Goal: Find contact information: Find contact information

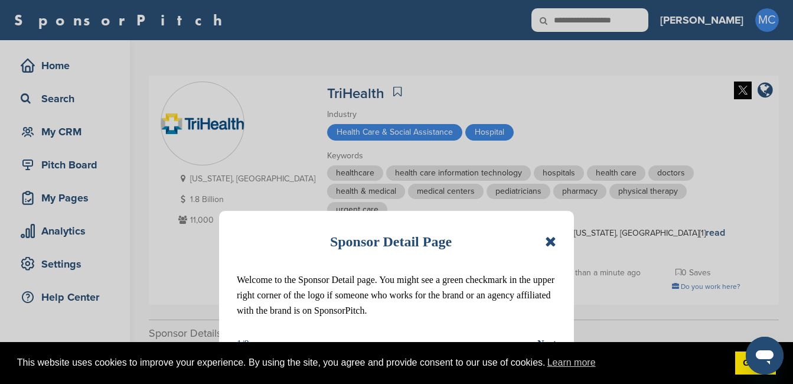
click at [554, 242] on icon at bounding box center [550, 241] width 11 height 14
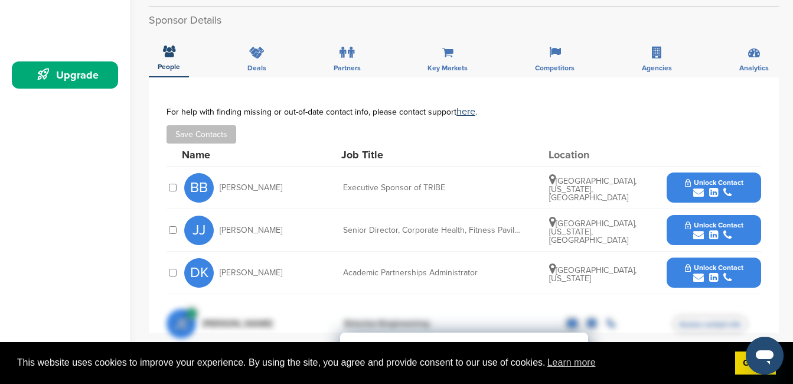
scroll to position [295, 0]
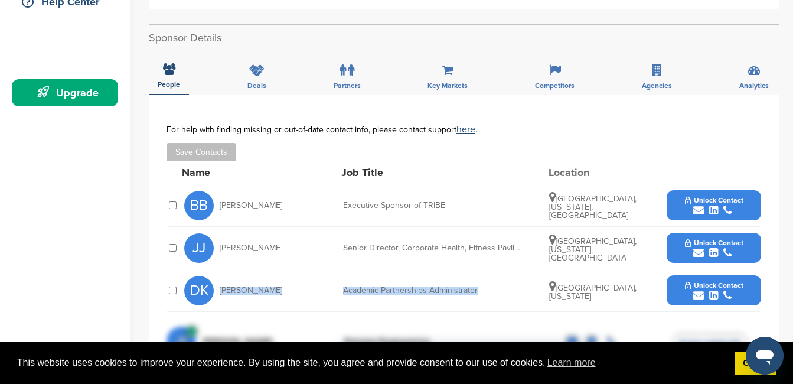
drag, startPoint x: 494, startPoint y: 276, endPoint x: 220, endPoint y: 289, distance: 274.2
click at [221, 288] on div "DK Dawn-Marie Kelly Academic Partnerships Administrator Covington, Kentucky Unl…" at bounding box center [472, 290] width 577 height 42
copy div "Dawn-Marie Kelly Academic Partnerships Administrator"
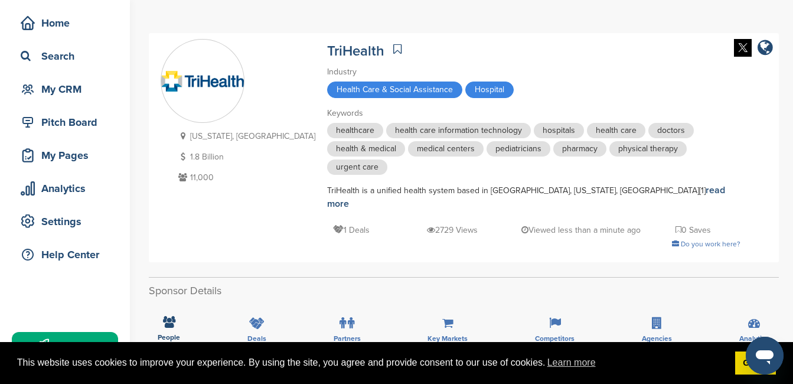
scroll to position [0, 0]
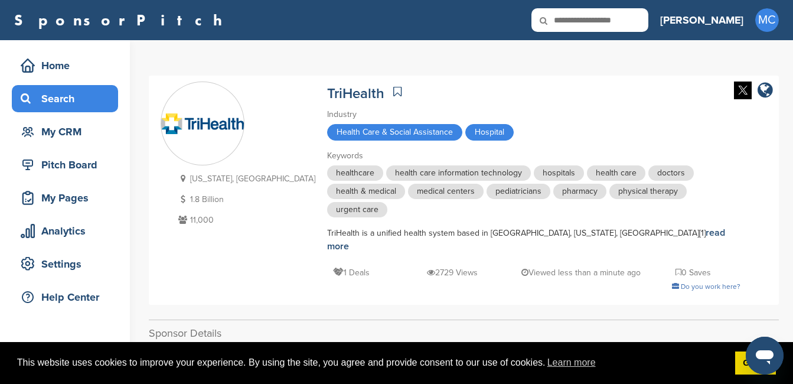
click at [64, 97] on div "Search" at bounding box center [68, 98] width 100 height 21
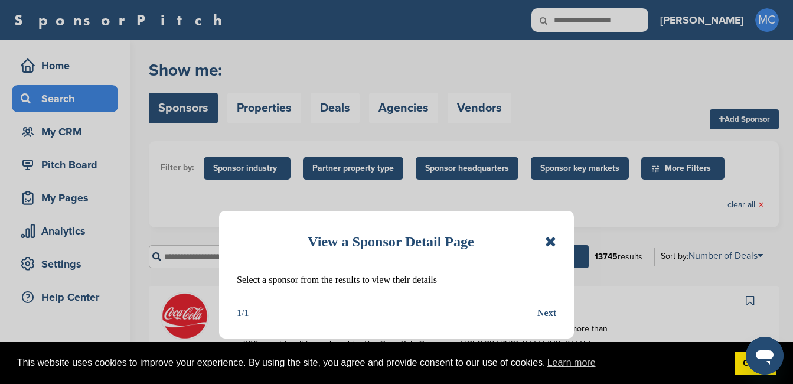
click at [547, 244] on icon at bounding box center [550, 241] width 11 height 14
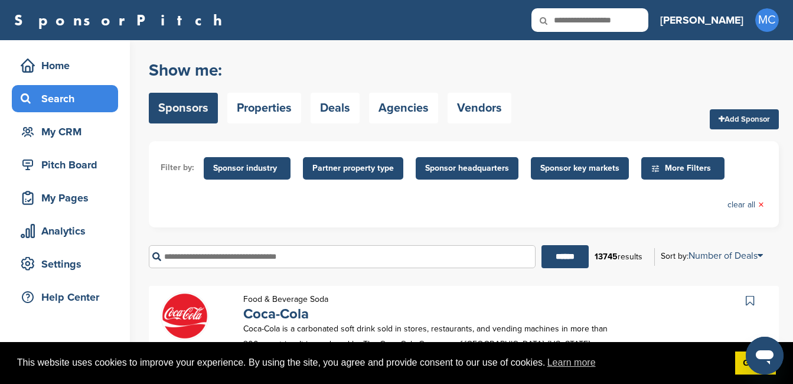
click at [476, 171] on span "Sponsor headquarters" at bounding box center [467, 168] width 84 height 13
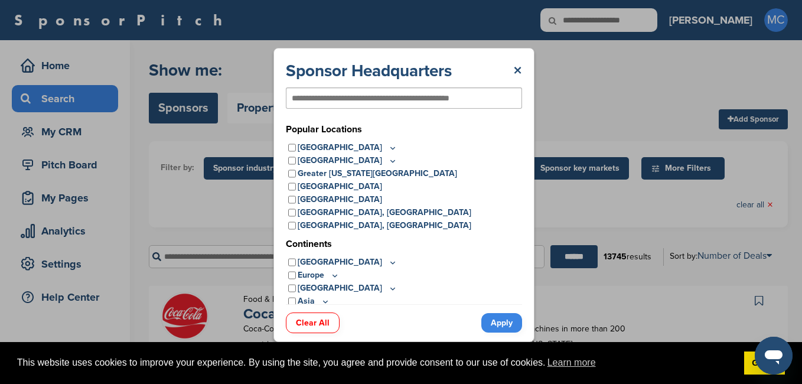
click at [386, 90] on div at bounding box center [404, 97] width 236 height 21
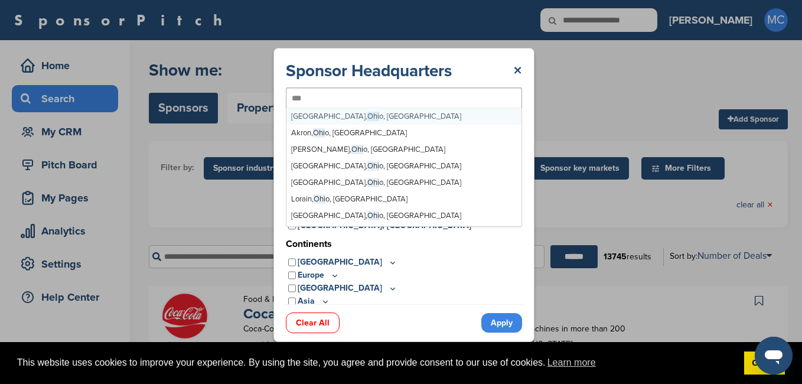
type input "****"
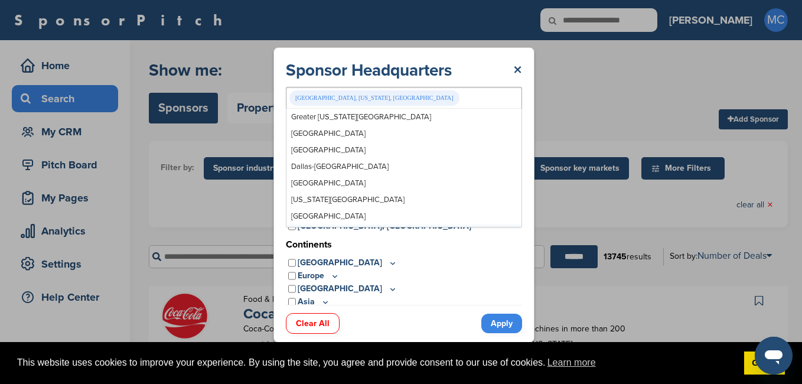
click at [501, 323] on link "Apply" at bounding box center [501, 322] width 41 height 19
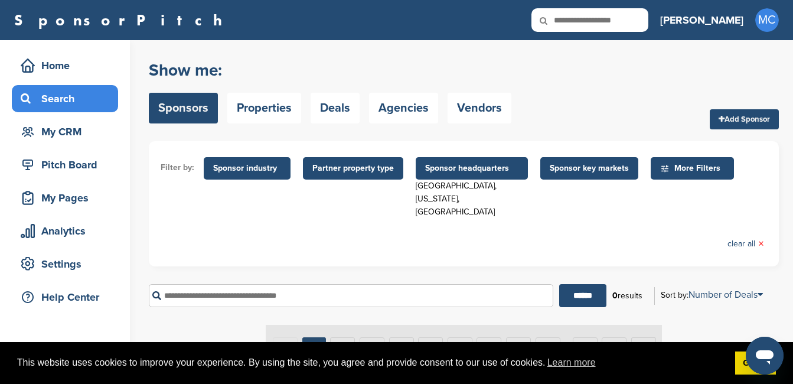
click at [574, 168] on span "Sponsor key markets" at bounding box center [588, 168] width 79 height 13
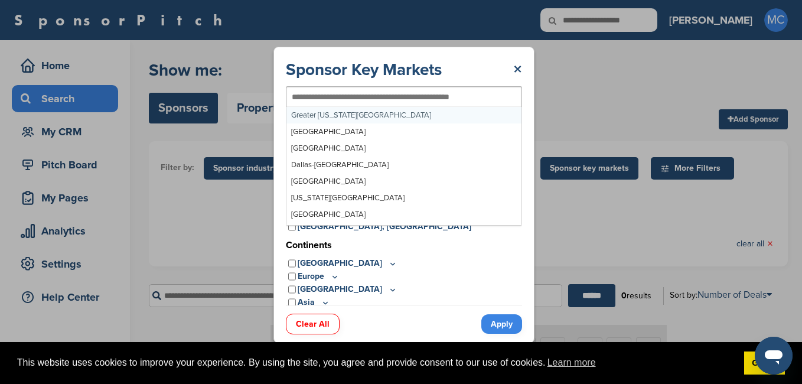
click at [342, 97] on input "text" at bounding box center [385, 96] width 186 height 11
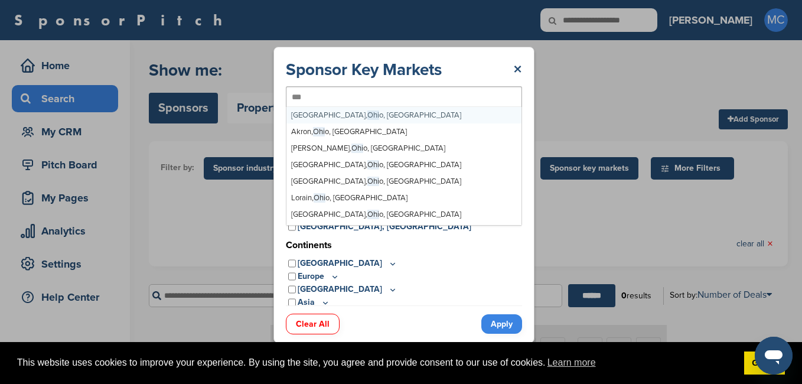
type input "****"
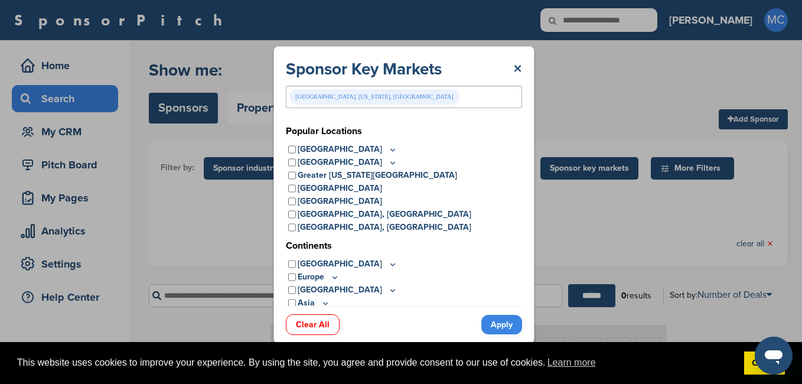
click at [493, 322] on link "Apply" at bounding box center [501, 324] width 41 height 19
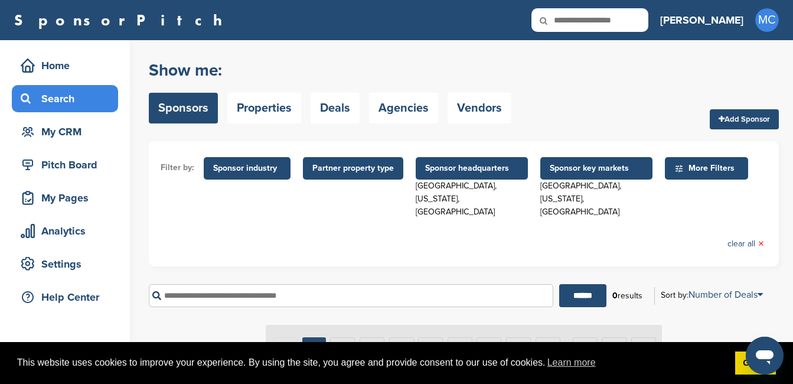
click at [266, 284] on input "text" at bounding box center [351, 295] width 404 height 23
click at [559, 284] on input "******" at bounding box center [582, 295] width 47 height 23
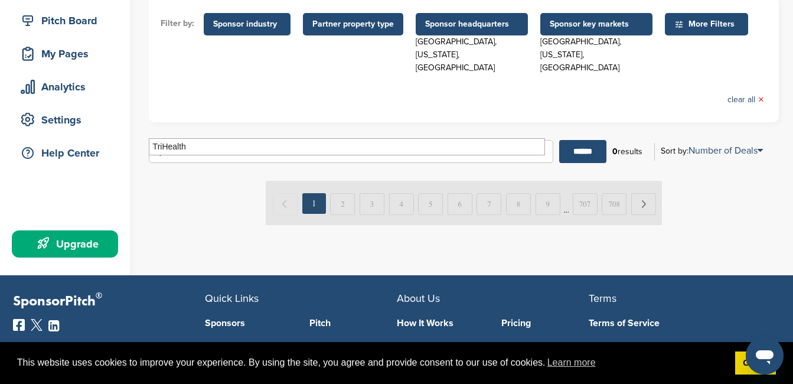
scroll to position [236, 0]
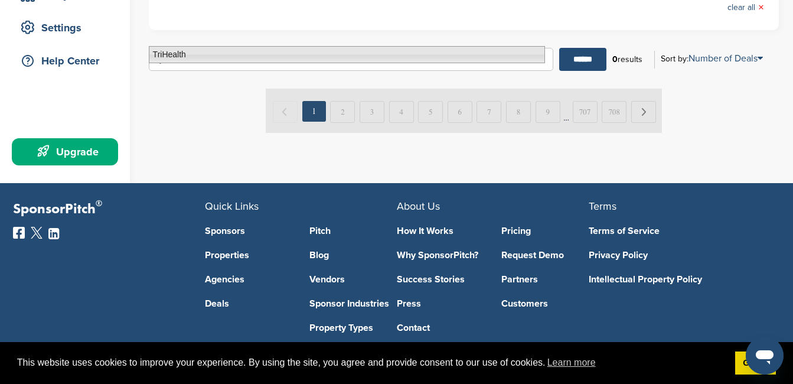
click at [169, 55] on li "TriHealth" at bounding box center [347, 54] width 396 height 17
type input "*********"
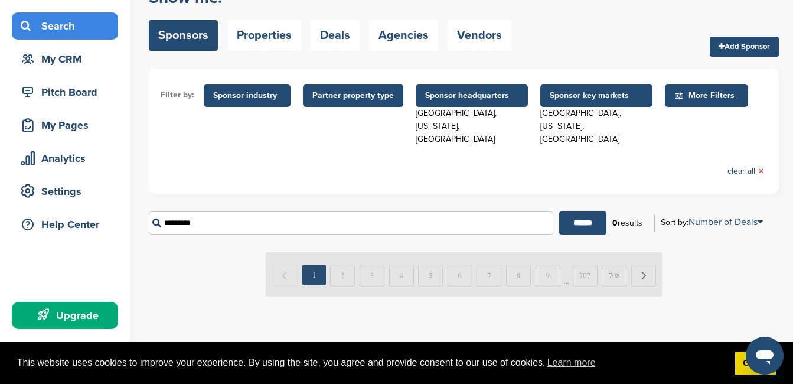
scroll to position [0, 0]
